Goal: Find specific page/section: Find specific page/section

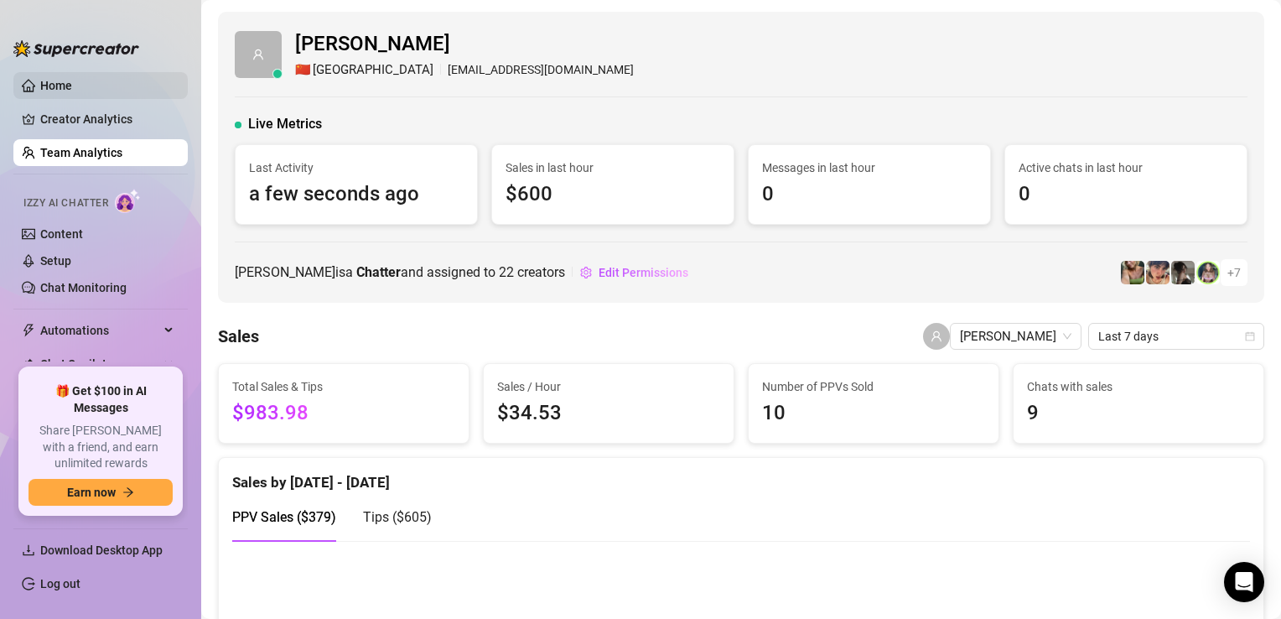
click at [72, 79] on link "Home" at bounding box center [56, 85] width 32 height 13
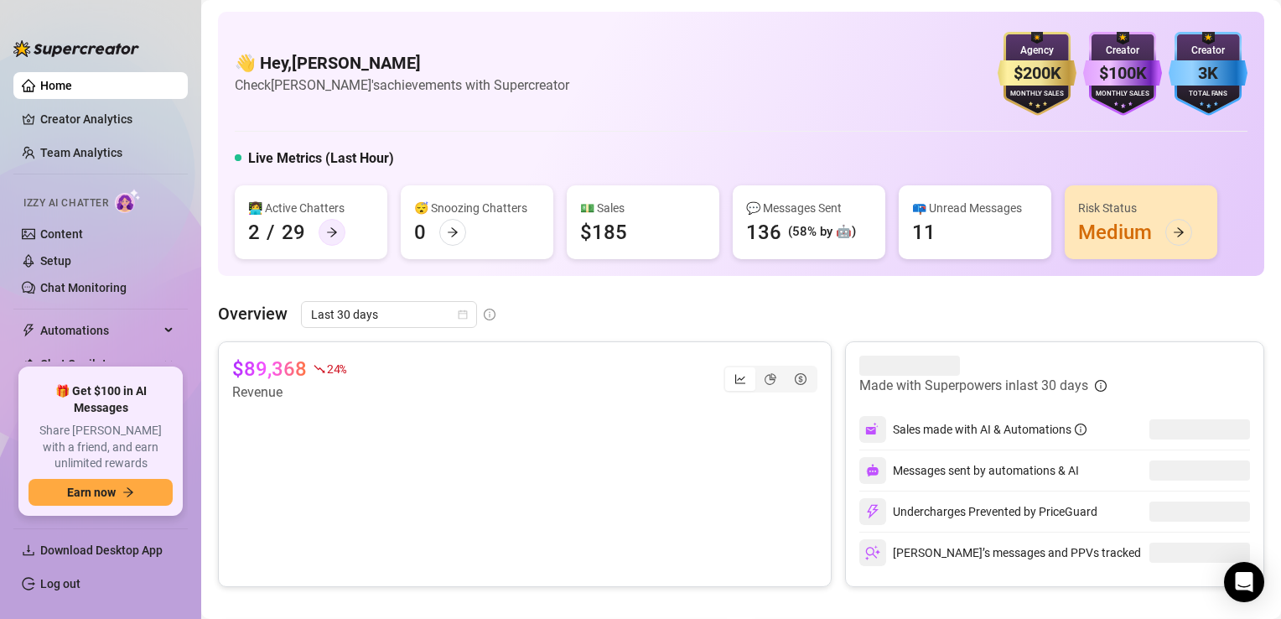
click at [333, 233] on icon "arrow-right" at bounding box center [332, 231] width 10 height 9
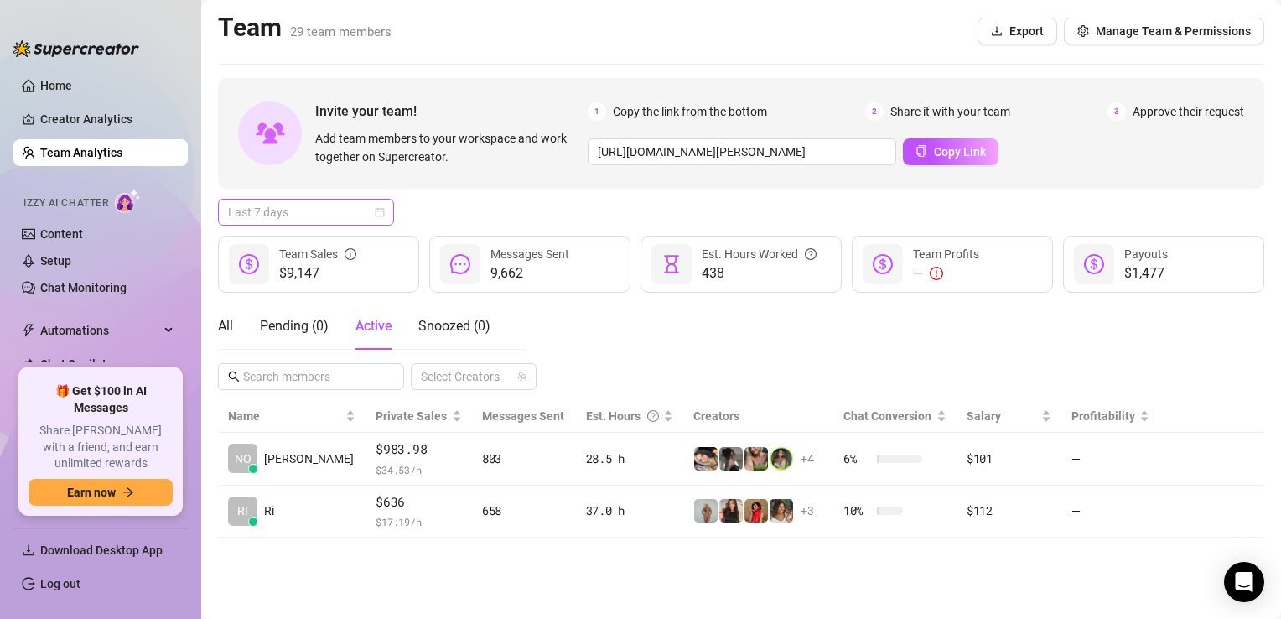
click at [353, 205] on span "Last 7 days" at bounding box center [306, 212] width 156 height 25
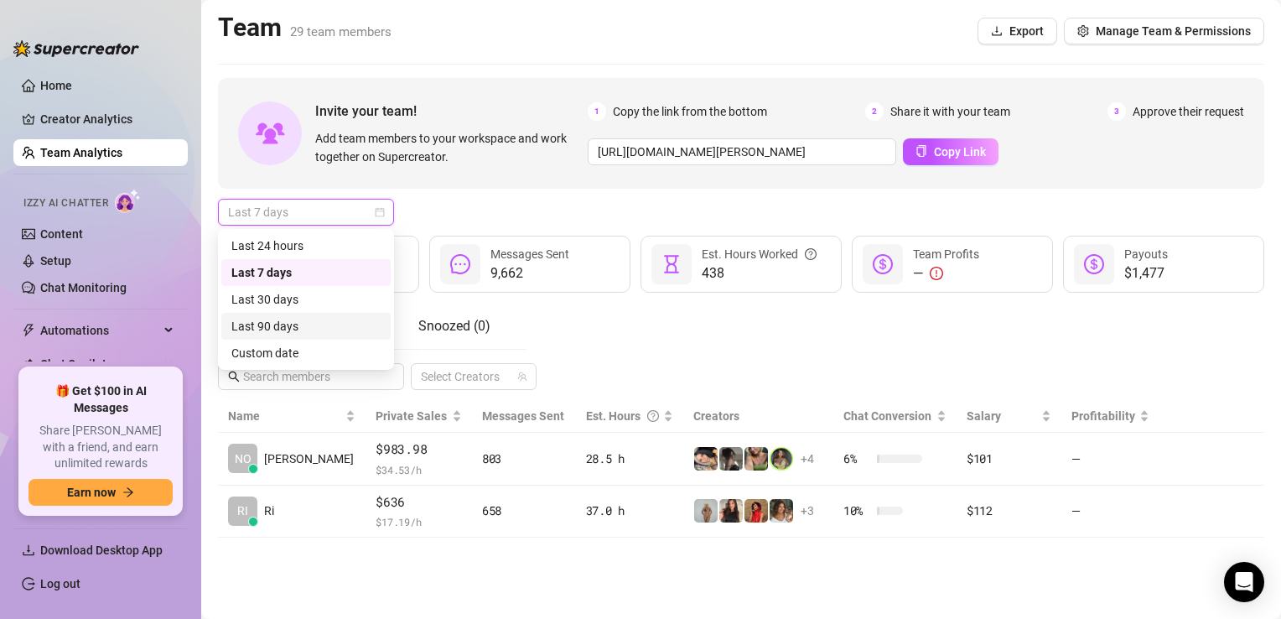
click at [275, 330] on div "Last 90 days" at bounding box center [305, 326] width 149 height 18
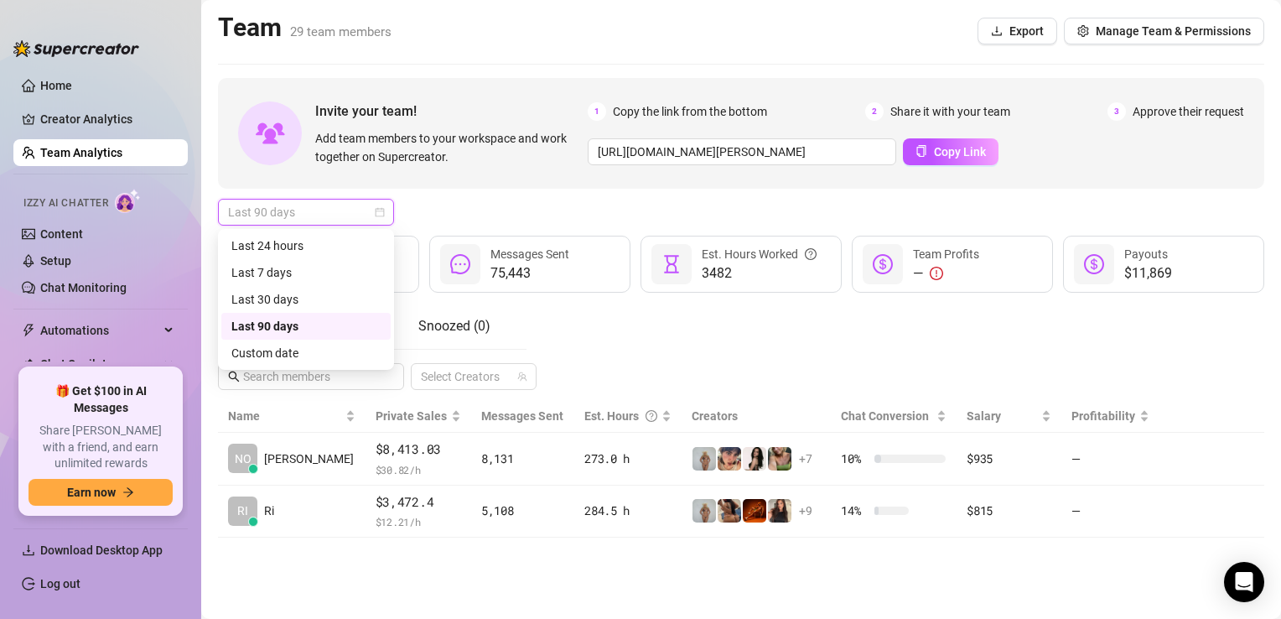
click at [366, 214] on span "Last 90 days" at bounding box center [306, 212] width 156 height 25
click at [270, 292] on div "Last 30 days" at bounding box center [305, 299] width 149 height 18
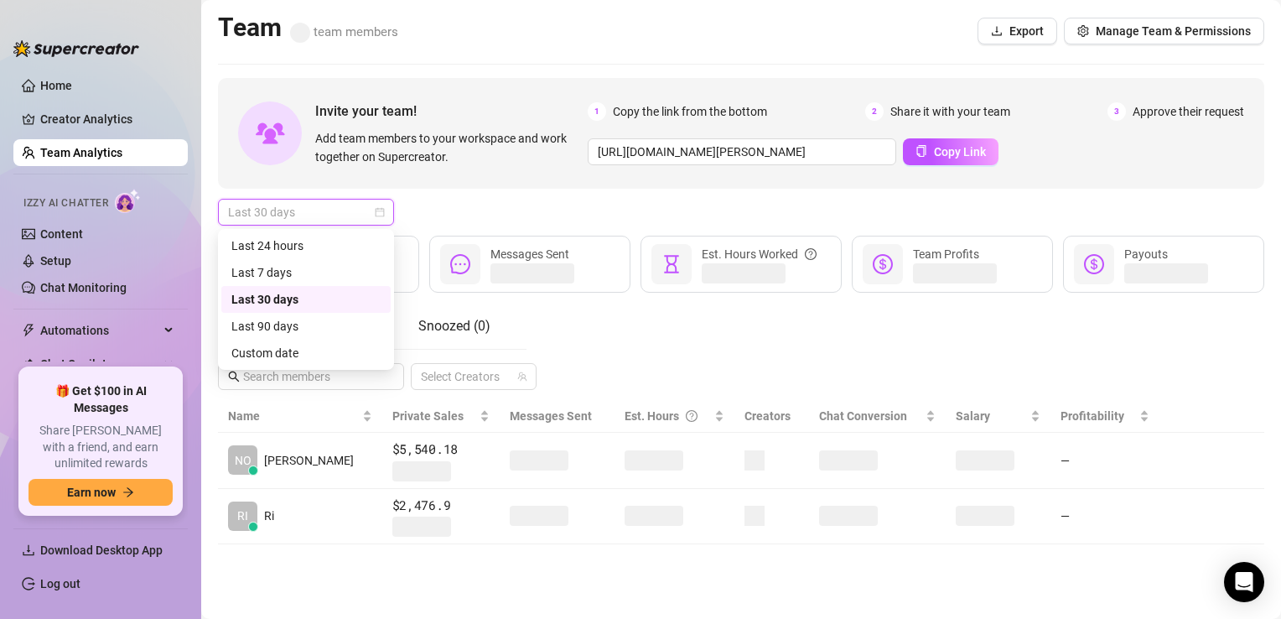
click at [373, 218] on span "Last 30 days" at bounding box center [306, 212] width 156 height 25
click at [301, 253] on div "Last 24 hours" at bounding box center [305, 245] width 149 height 18
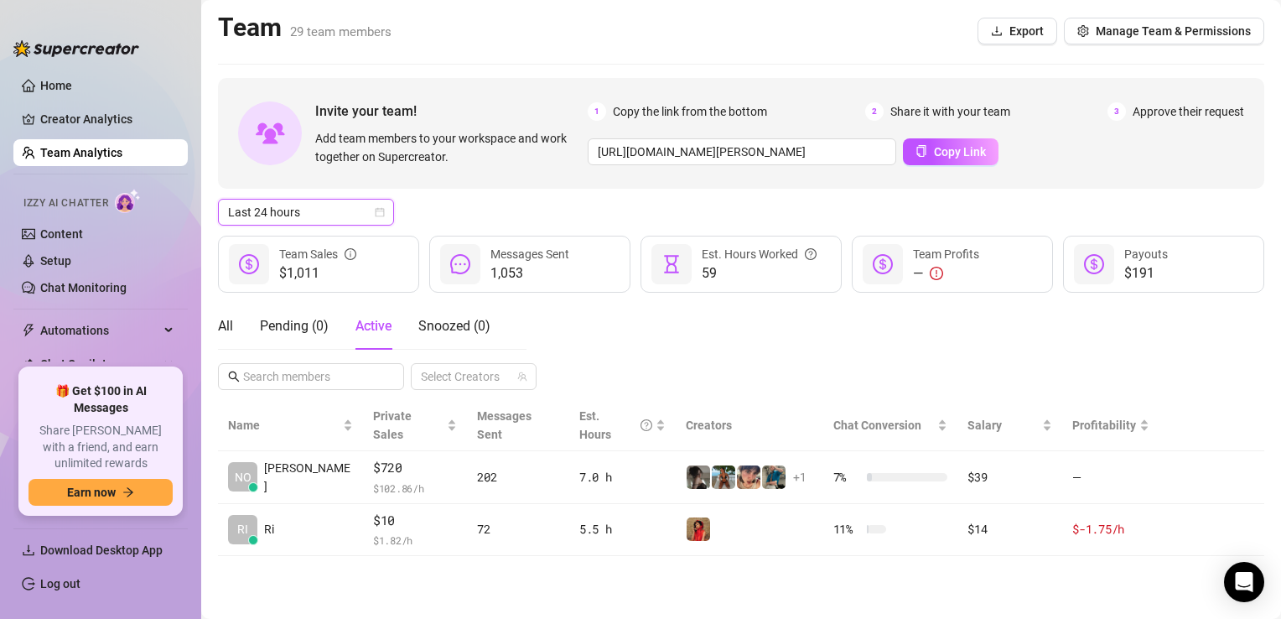
click at [380, 209] on icon "calendar" at bounding box center [380, 212] width 9 height 9
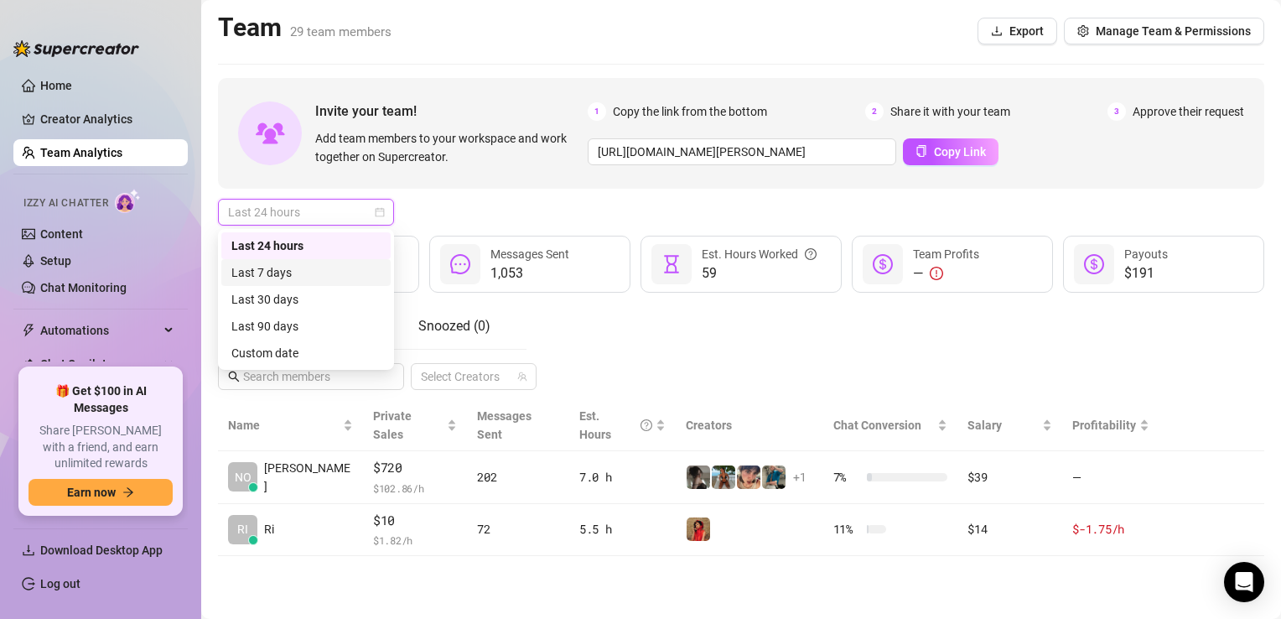
click at [285, 266] on div "Last 7 days" at bounding box center [305, 272] width 149 height 18
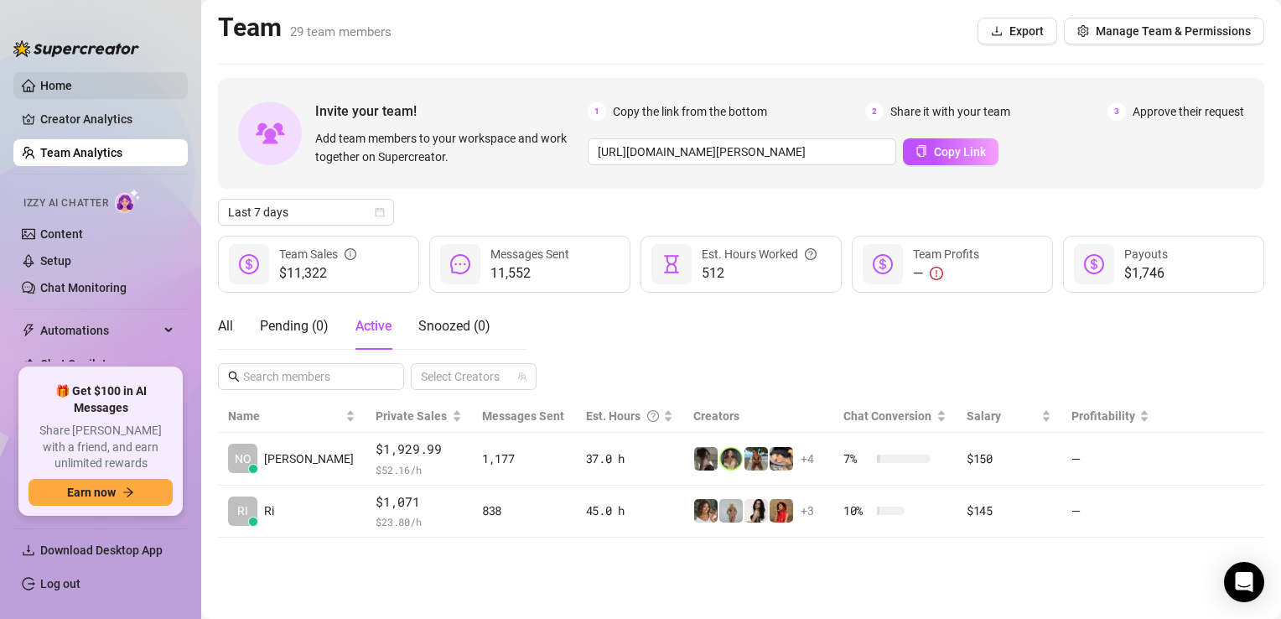
click at [72, 92] on link "Home" at bounding box center [56, 85] width 32 height 13
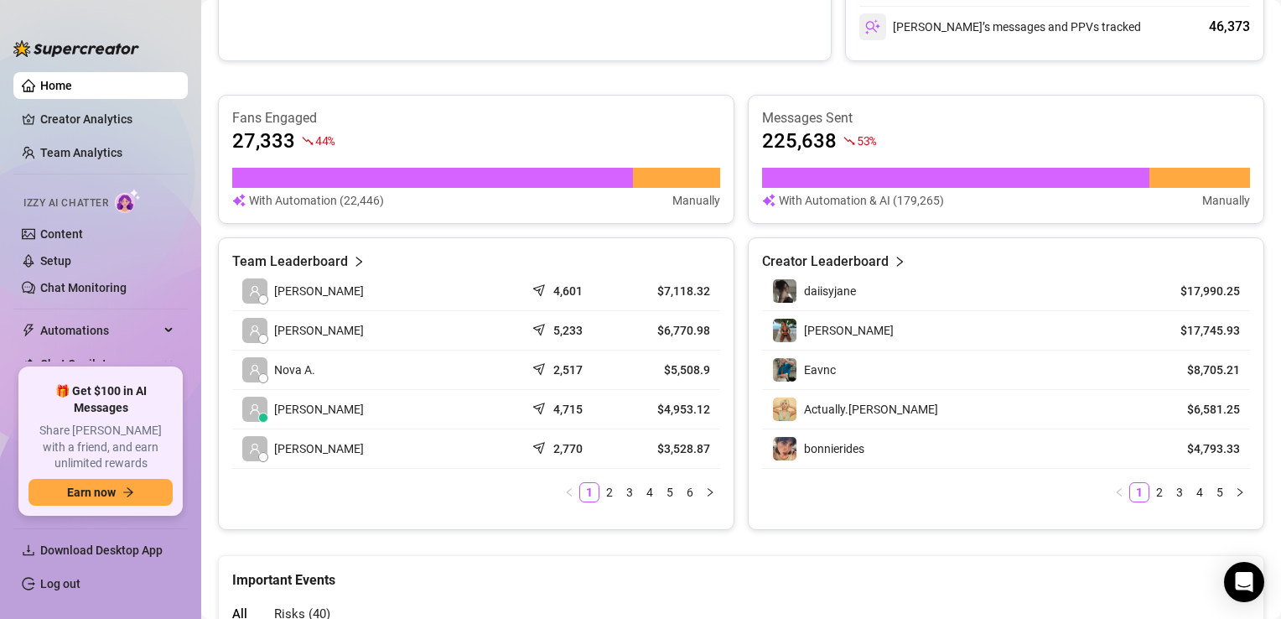
scroll to position [533, 0]
click at [646, 490] on link "4" at bounding box center [650, 491] width 18 height 18
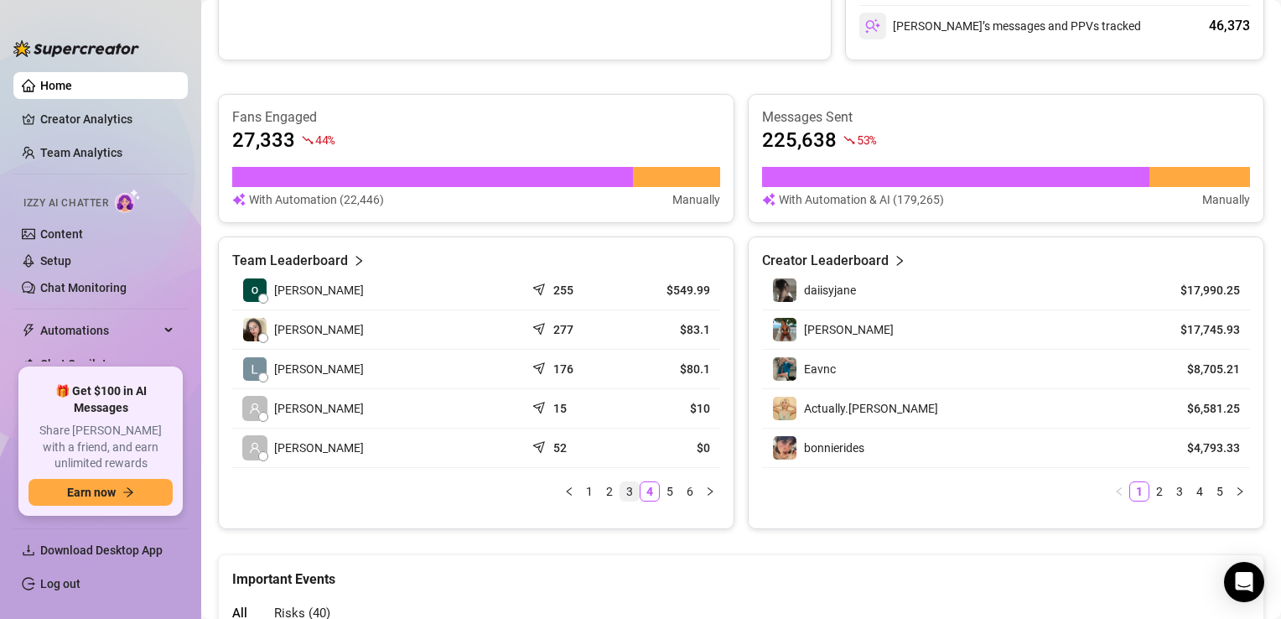
click at [628, 487] on link "3" at bounding box center [630, 491] width 18 height 18
click at [610, 488] on link "2" at bounding box center [609, 491] width 18 height 18
click at [624, 484] on link "3" at bounding box center [630, 491] width 18 height 18
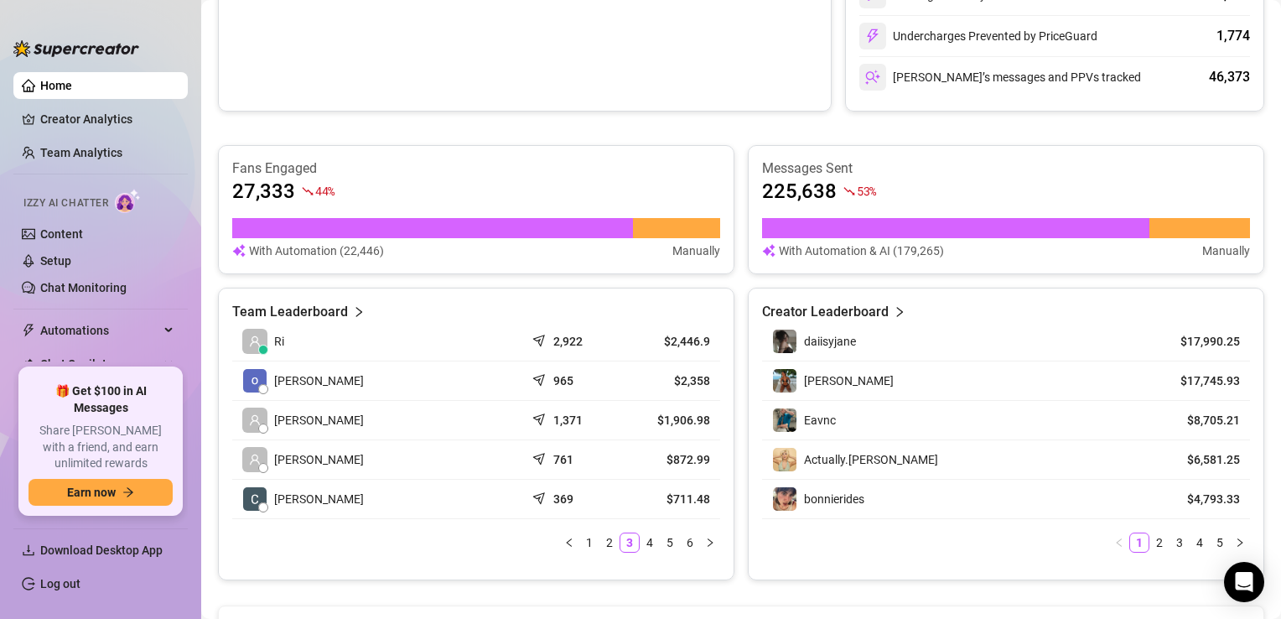
scroll to position [535, 0]
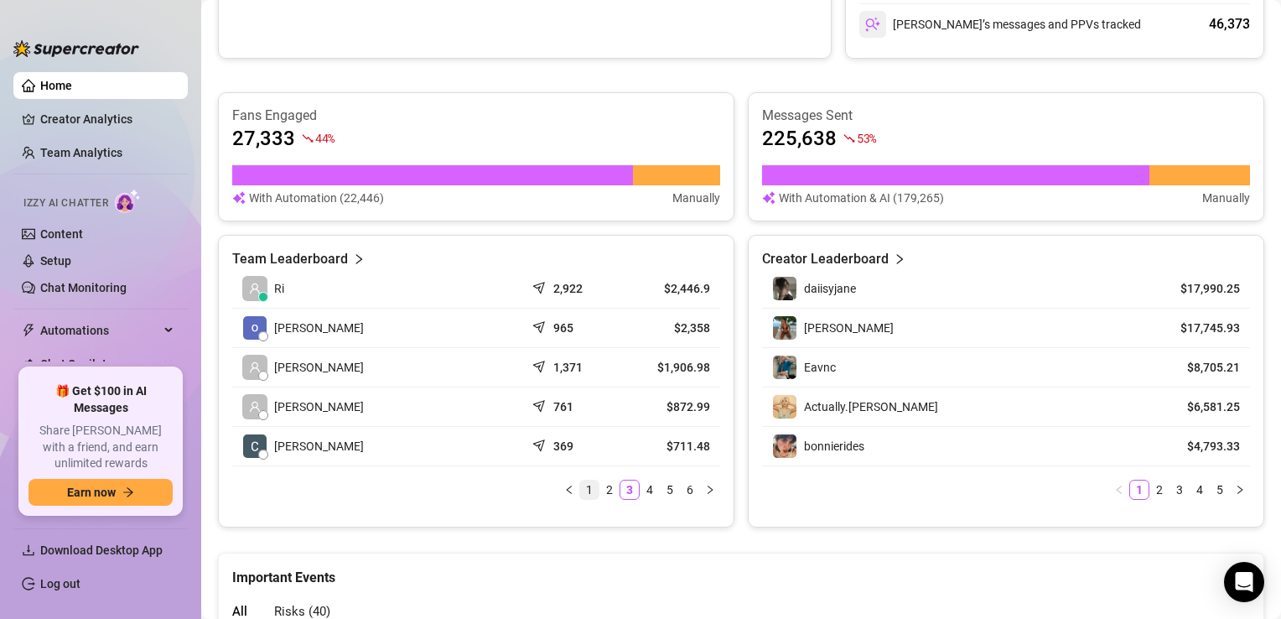
click at [587, 486] on link "1" at bounding box center [589, 489] width 18 height 18
click at [607, 481] on link "2" at bounding box center [609, 489] width 18 height 18
click at [584, 482] on link "1" at bounding box center [589, 489] width 18 height 18
click at [54, 148] on link "Team Analytics" at bounding box center [81, 152] width 82 height 13
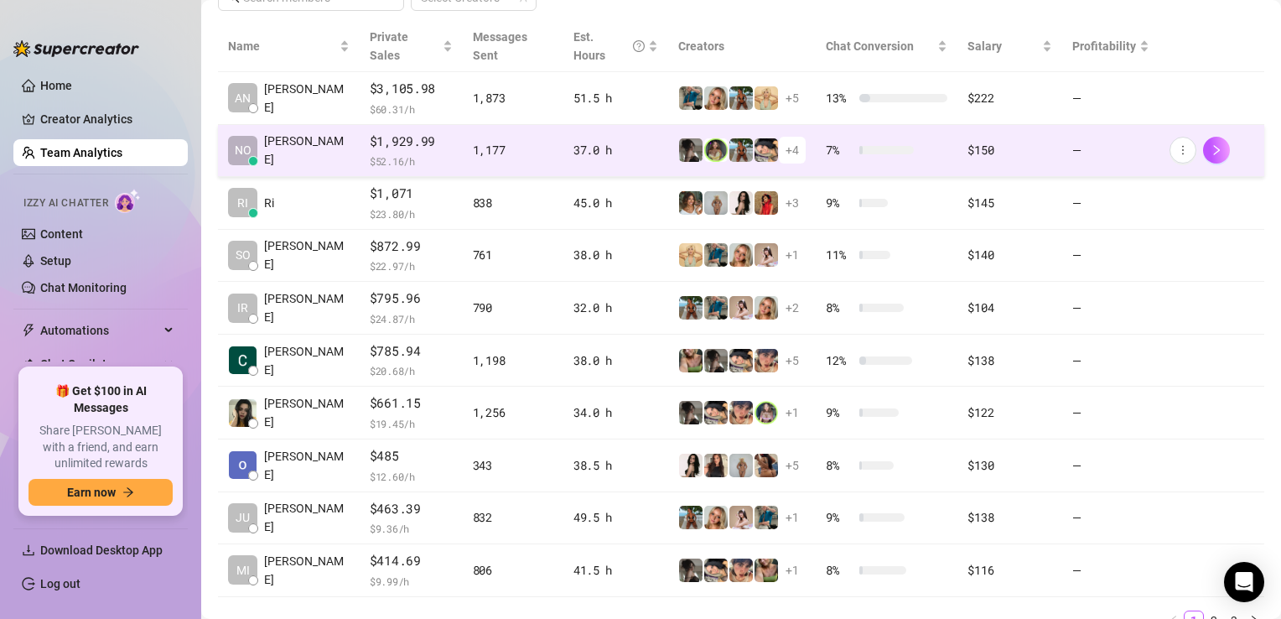
scroll to position [433, 0]
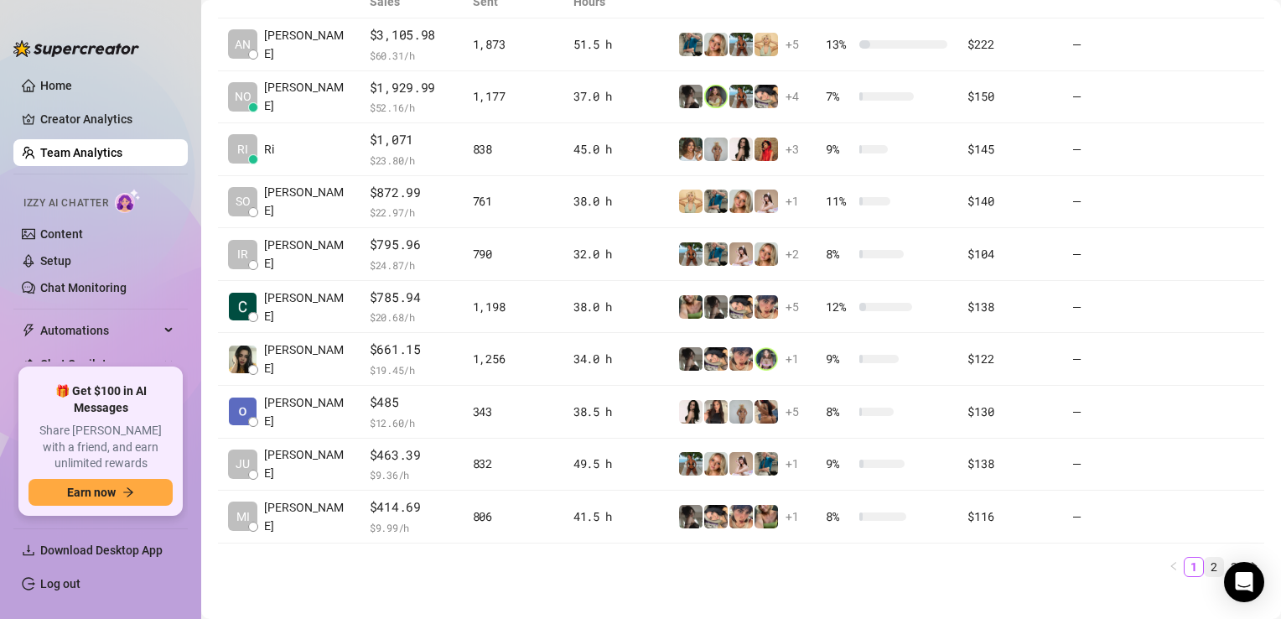
click at [1205, 558] on link "2" at bounding box center [1214, 567] width 18 height 18
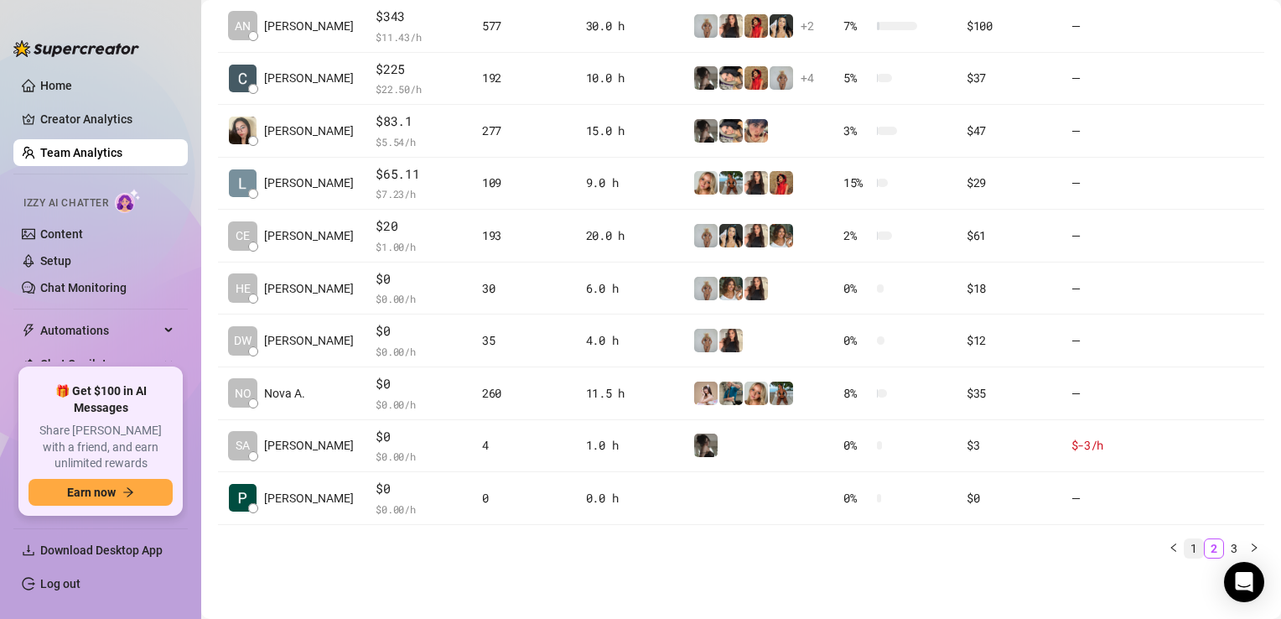
click at [1185, 552] on link "1" at bounding box center [1194, 548] width 18 height 18
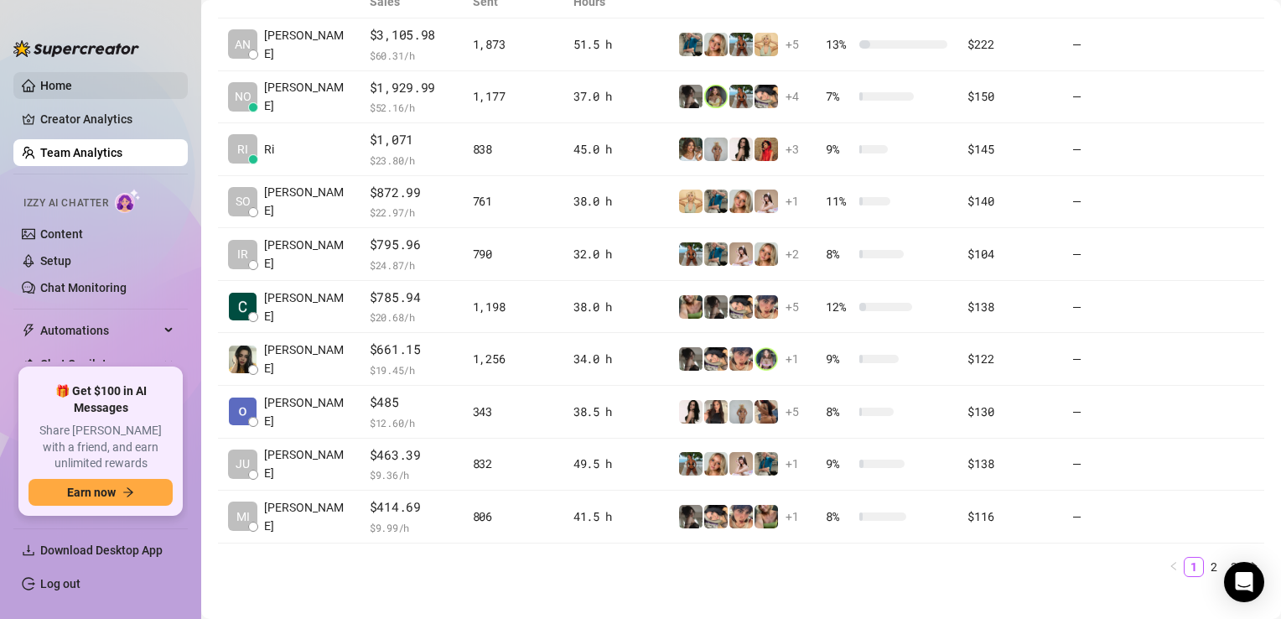
click at [72, 81] on link "Home" at bounding box center [56, 85] width 32 height 13
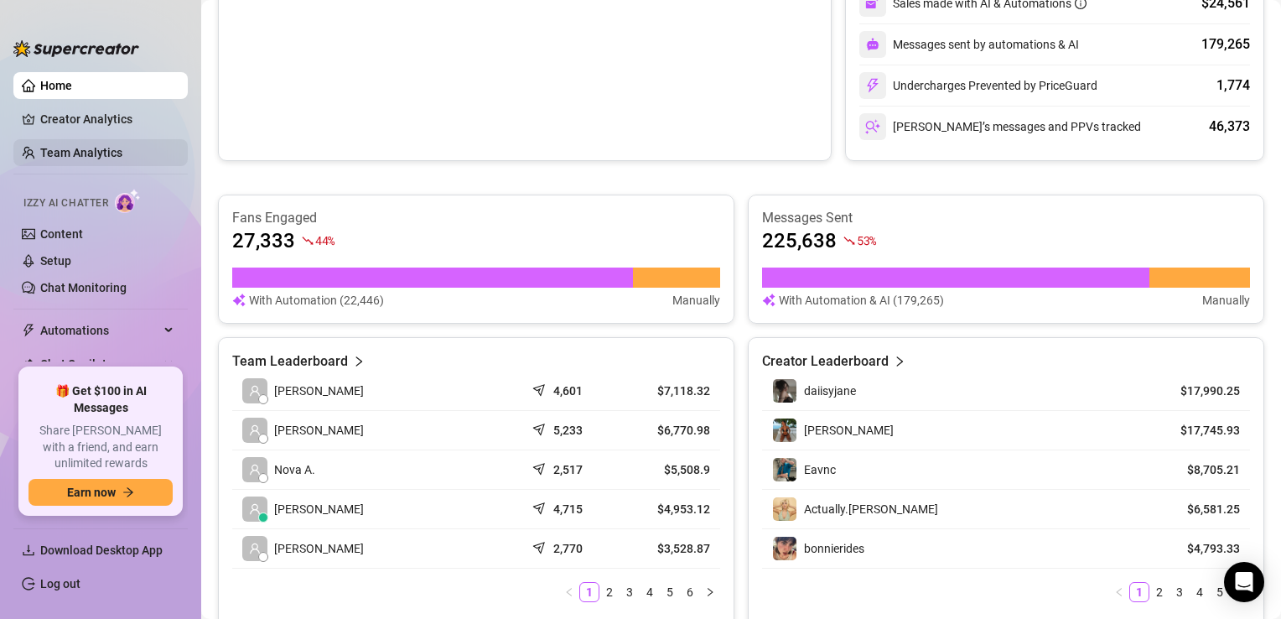
click at [59, 153] on link "Team Analytics" at bounding box center [81, 152] width 82 height 13
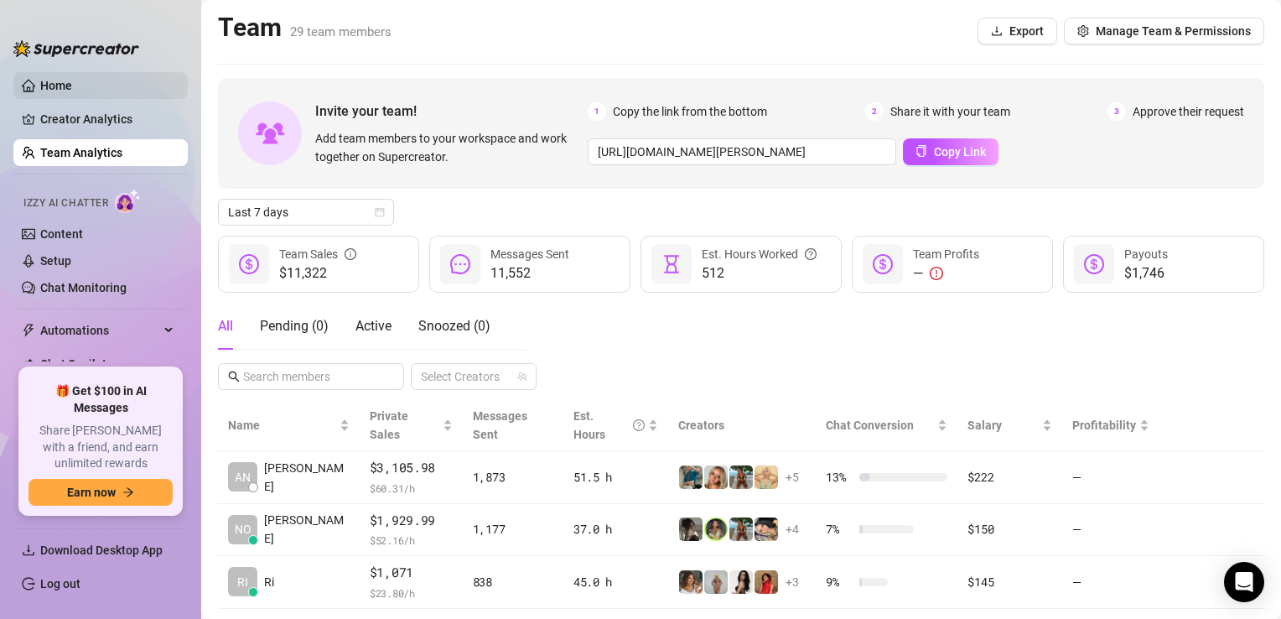
click at [72, 79] on link "Home" at bounding box center [56, 85] width 32 height 13
